Goal: Navigation & Orientation: Find specific page/section

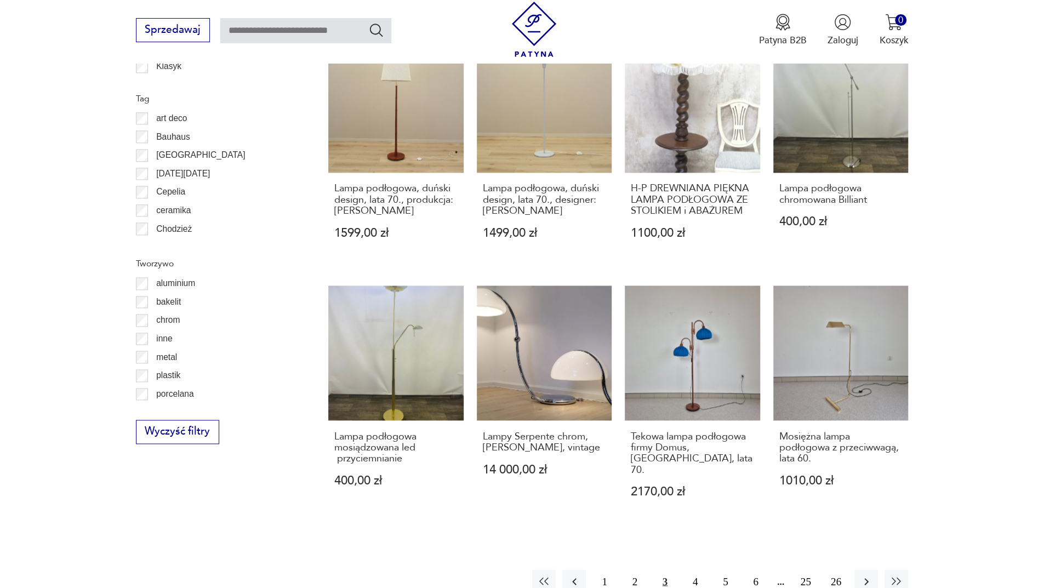
scroll to position [1148, 0]
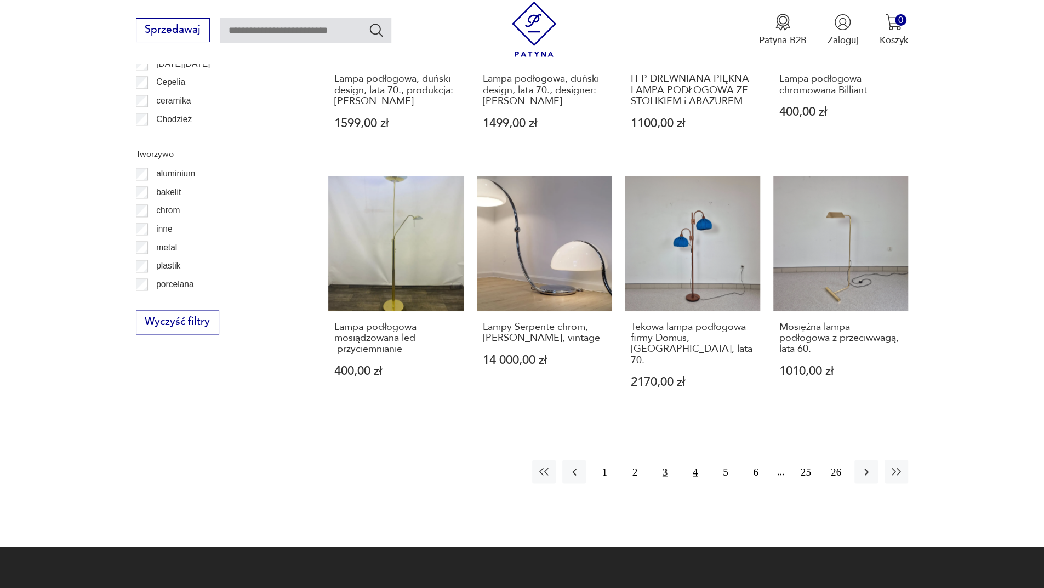
click at [694, 460] on button "4" at bounding box center [695, 472] width 24 height 24
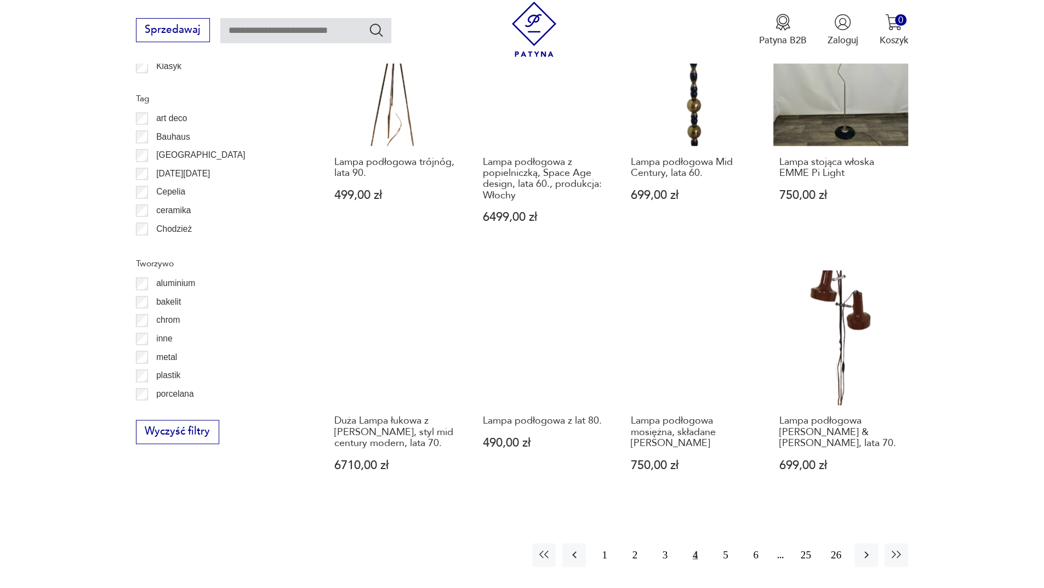
scroll to position [1093, 0]
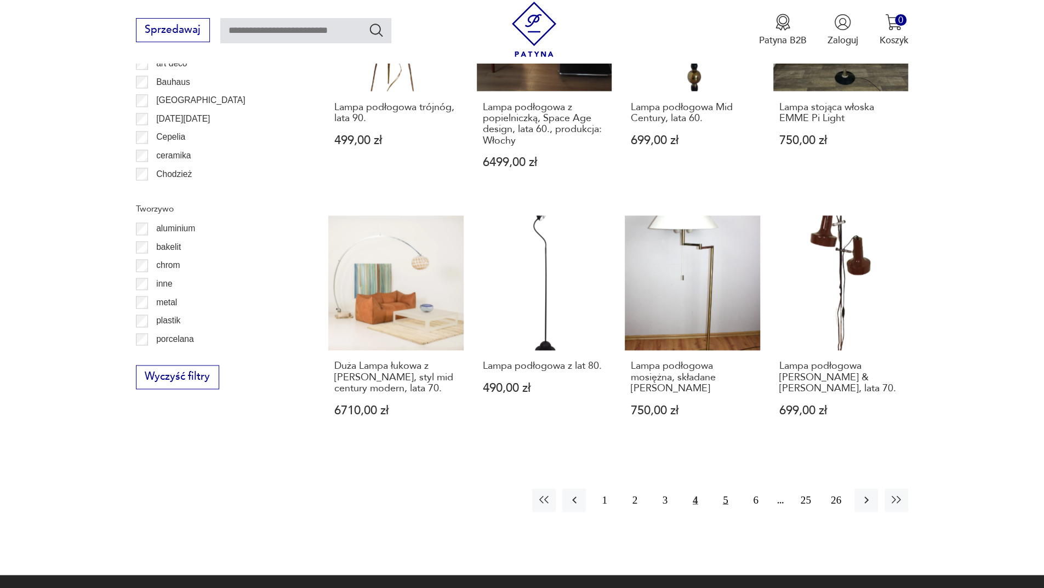
drag, startPoint x: 719, startPoint y: 478, endPoint x: 741, endPoint y: 470, distance: 23.6
click at [719, 488] on button "5" at bounding box center [726, 500] width 24 height 24
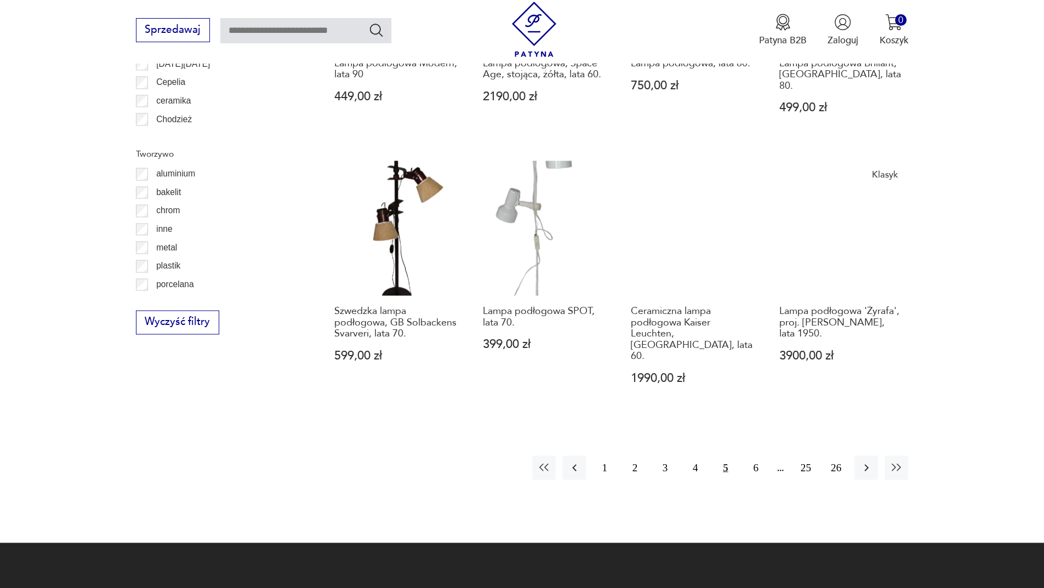
scroll to position [1257, 0]
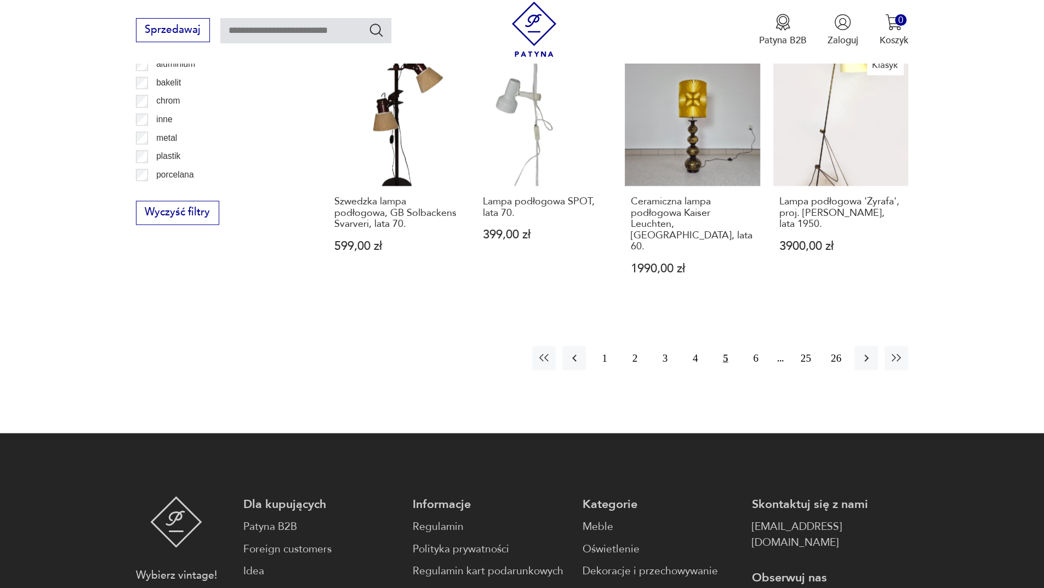
drag, startPoint x: 753, startPoint y: 314, endPoint x: 756, endPoint y: 299, distance: 15.3
click at [753, 346] on button "6" at bounding box center [756, 358] width 24 height 24
